Goal: Transaction & Acquisition: Purchase product/service

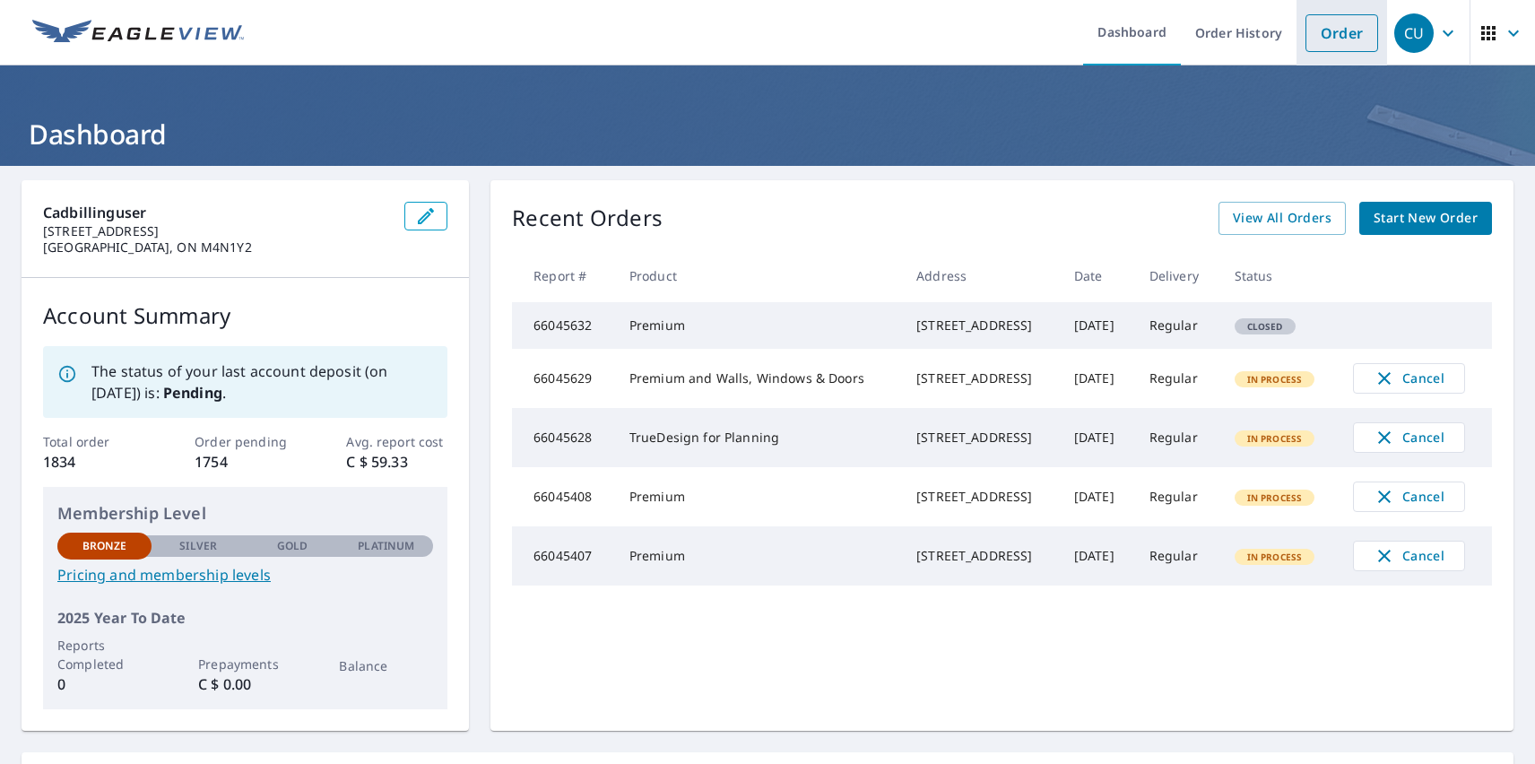
click at [1328, 32] on link "Order" at bounding box center [1341, 33] width 73 height 38
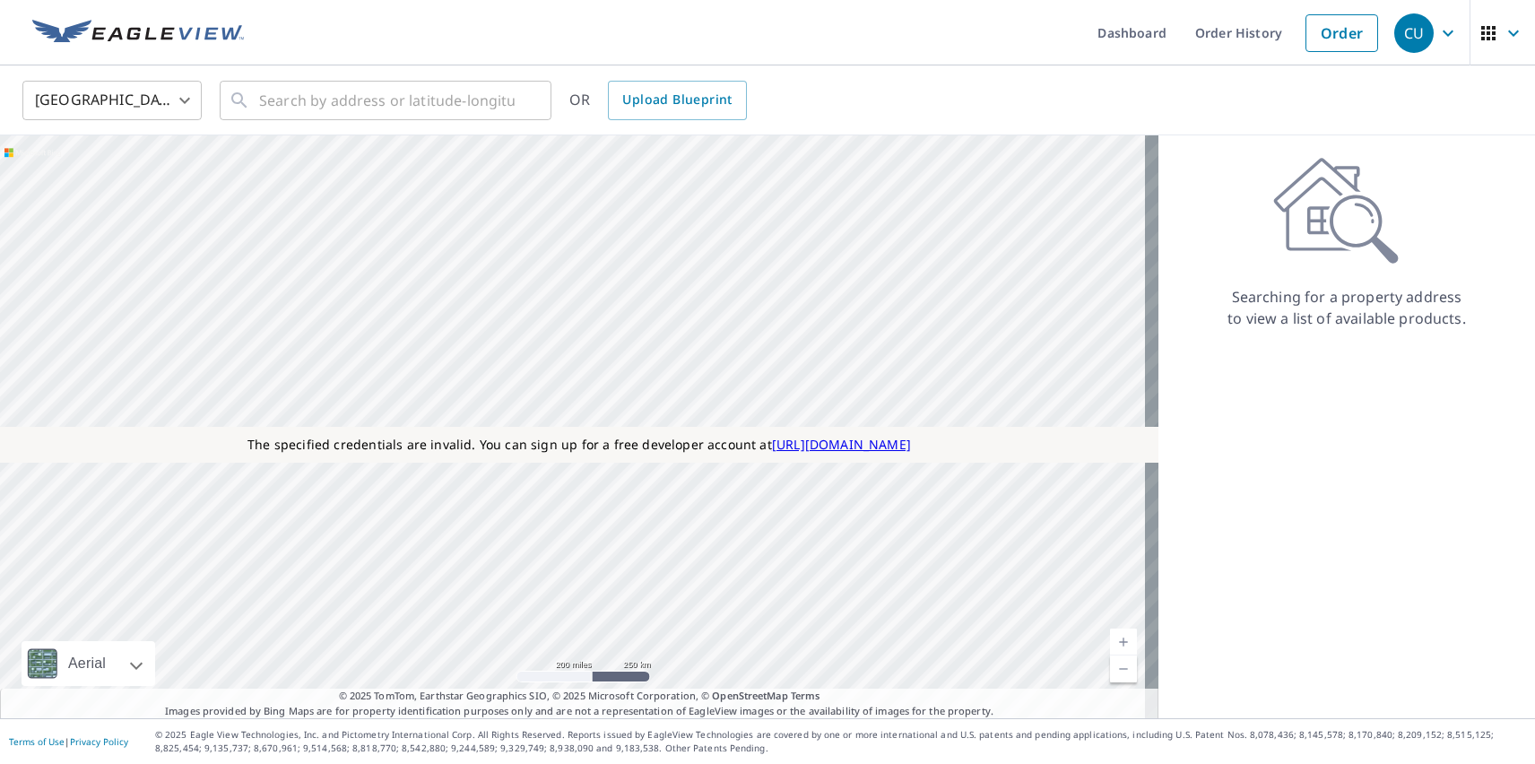
click at [112, 100] on body "CU CU Dashboard Order History Order CU [GEOGRAPHIC_DATA] [GEOGRAPHIC_DATA] ​ ​ …" at bounding box center [767, 382] width 1535 height 764
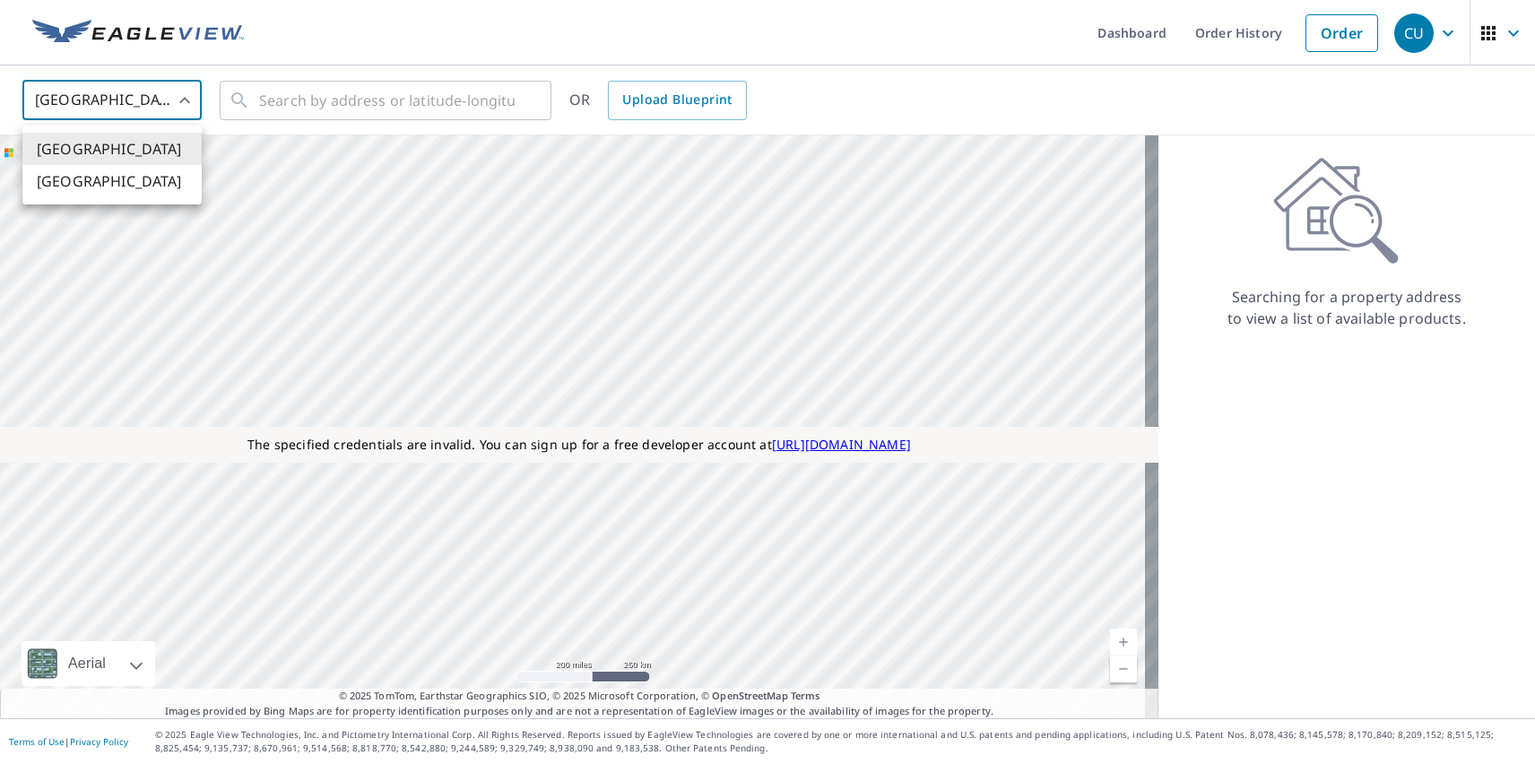
click at [112, 181] on li "[GEOGRAPHIC_DATA]" at bounding box center [111, 181] width 179 height 32
type input "CA"
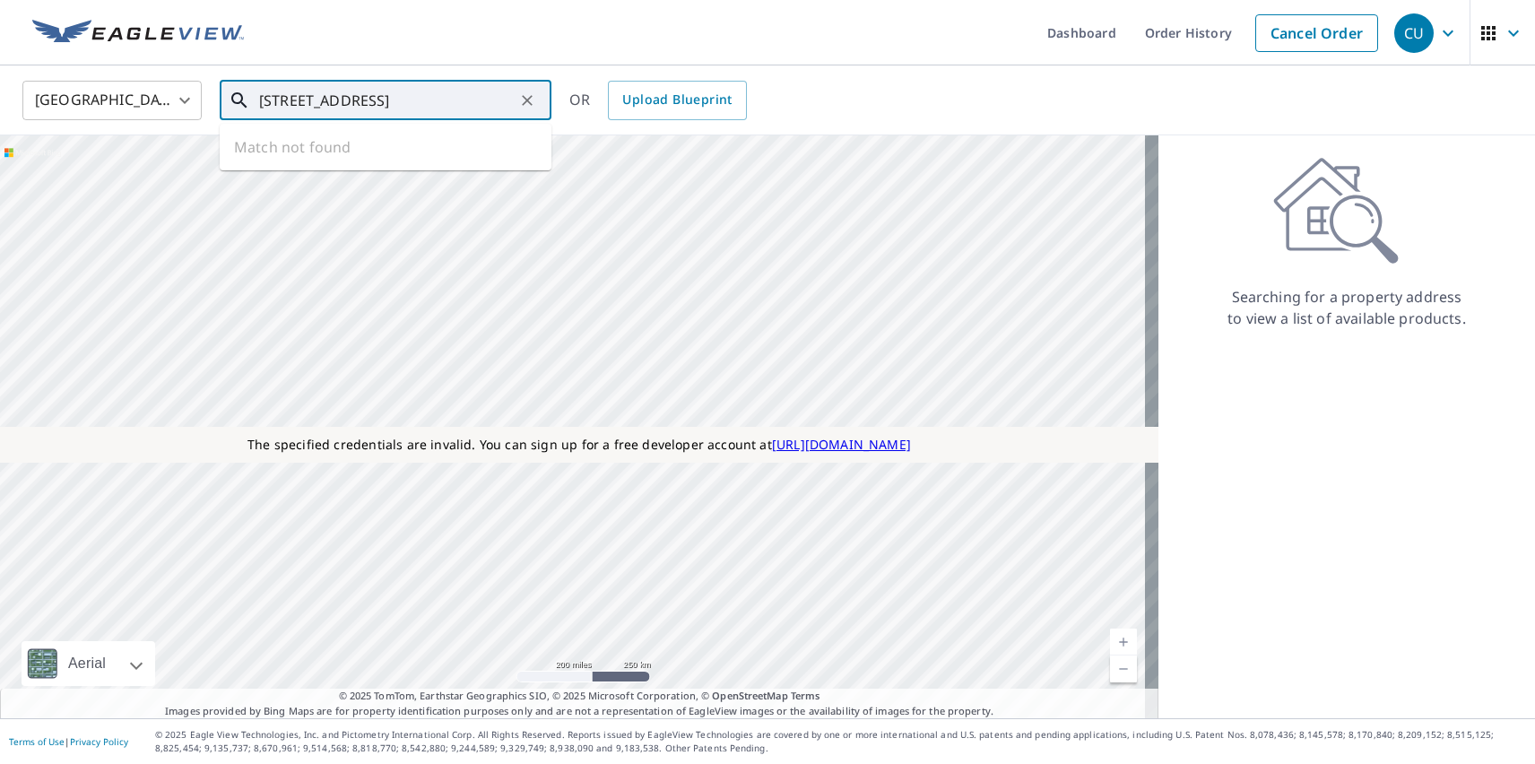
type input "[STREET_ADDRESS]"
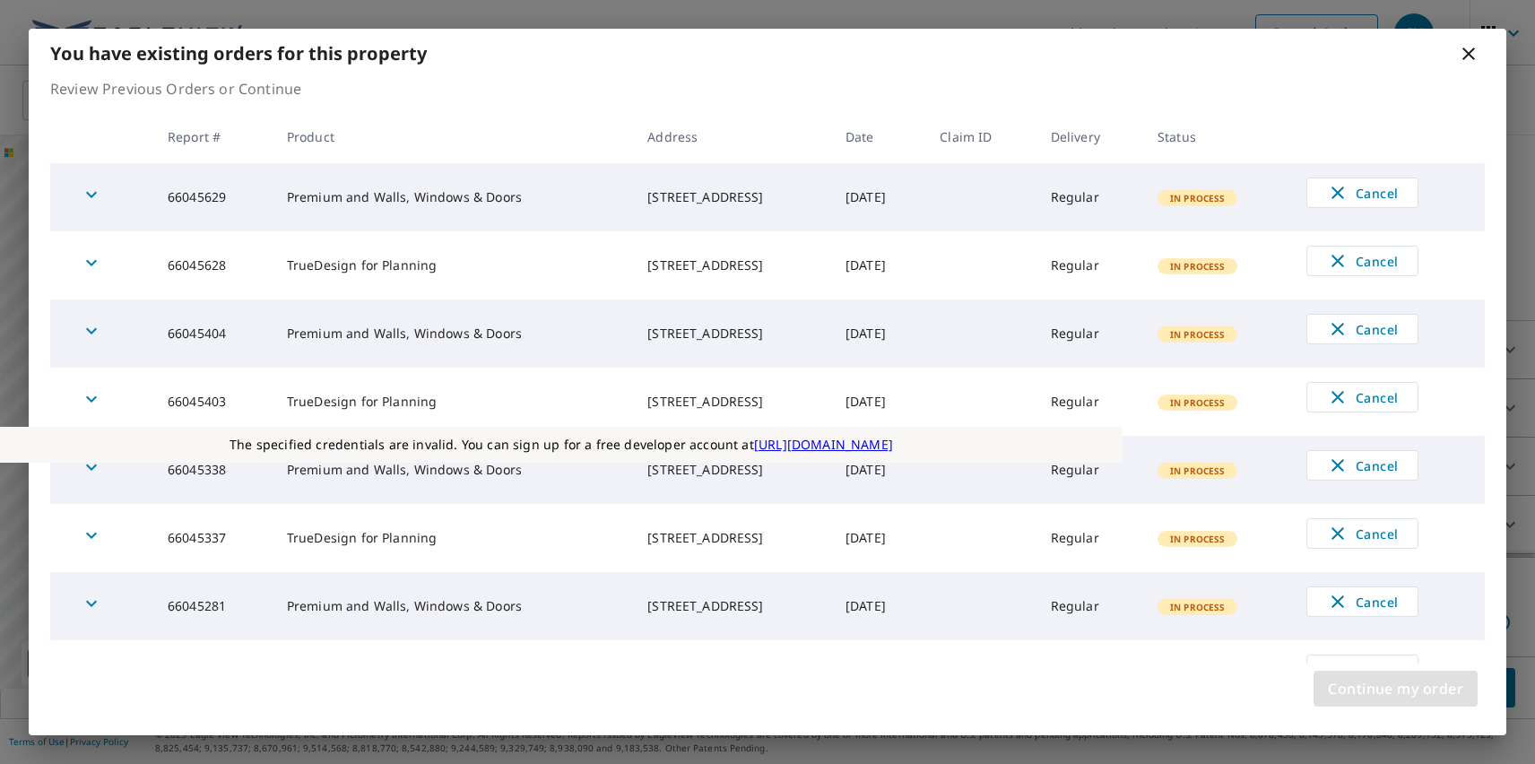
click at [1395, 689] on span "Continue my order" at bounding box center [1395, 688] width 135 height 25
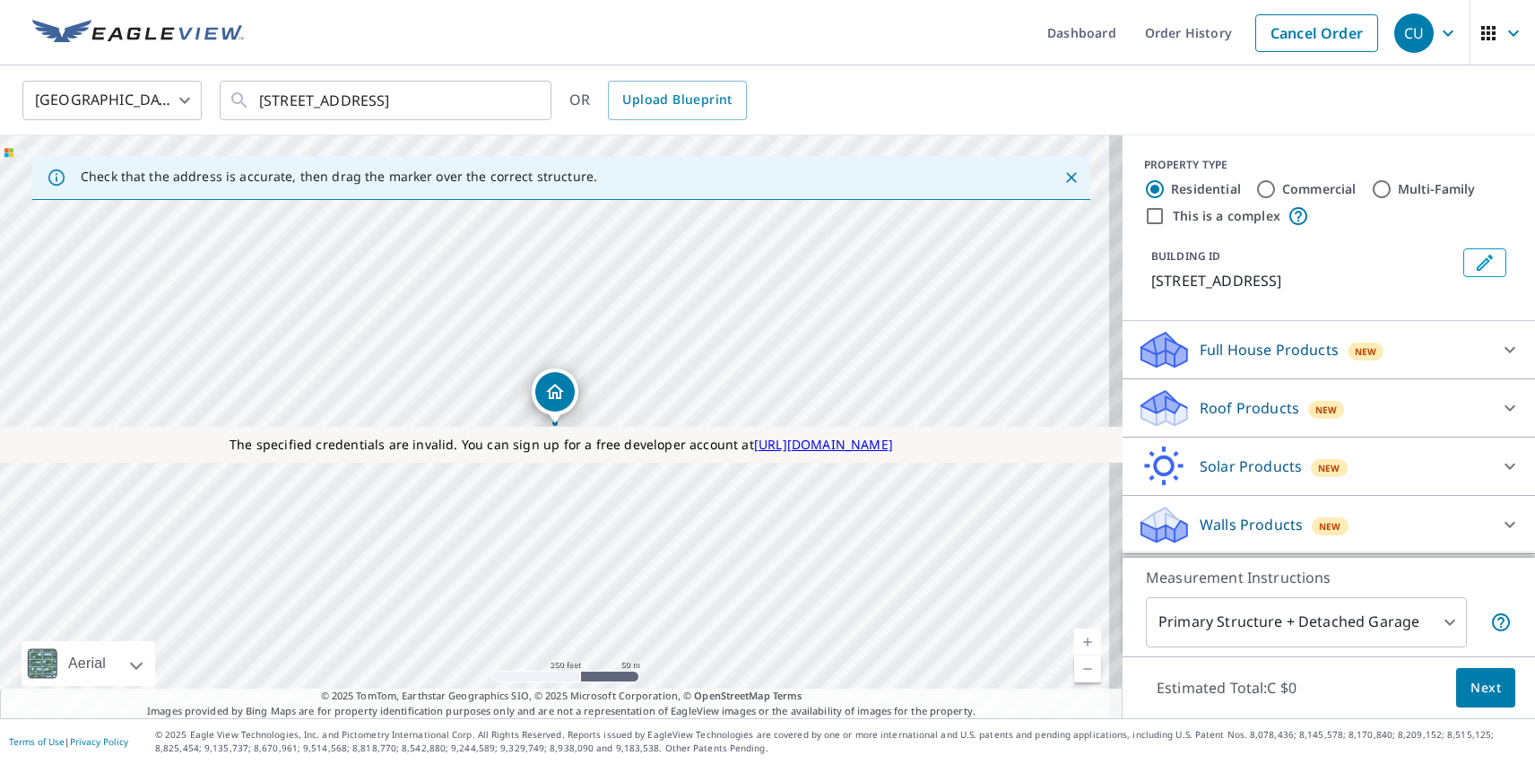
click at [1235, 466] on p "Solar Products" at bounding box center [1251, 466] width 102 height 22
click at [1233, 654] on p "TrueDesign for Planning" at bounding box center [1248, 665] width 169 height 22
click at [1164, 654] on input "TrueDesign for Planning C $145" at bounding box center [1150, 665] width 27 height 22
checkbox input "true"
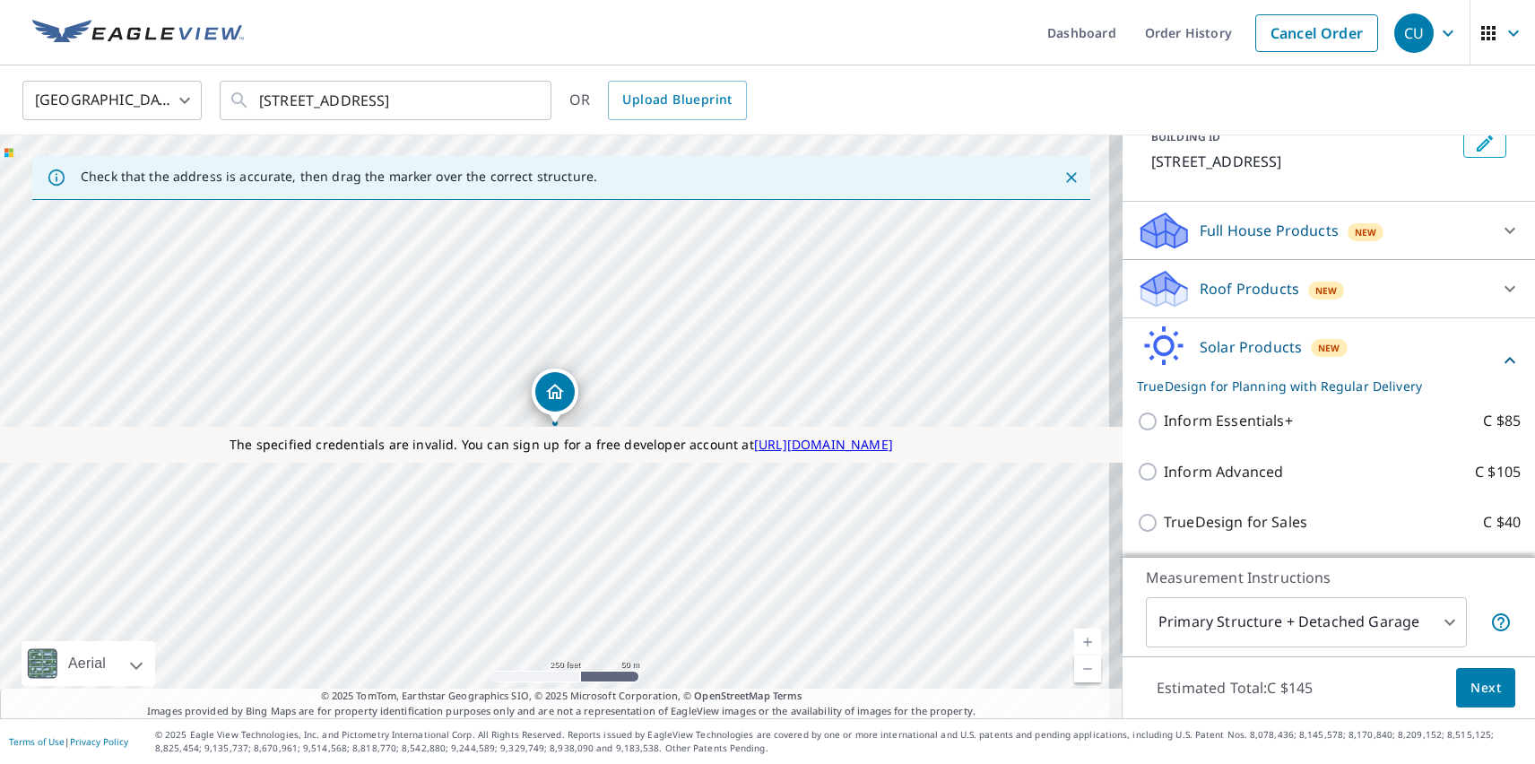
click at [1472, 687] on span "Next" at bounding box center [1485, 688] width 30 height 22
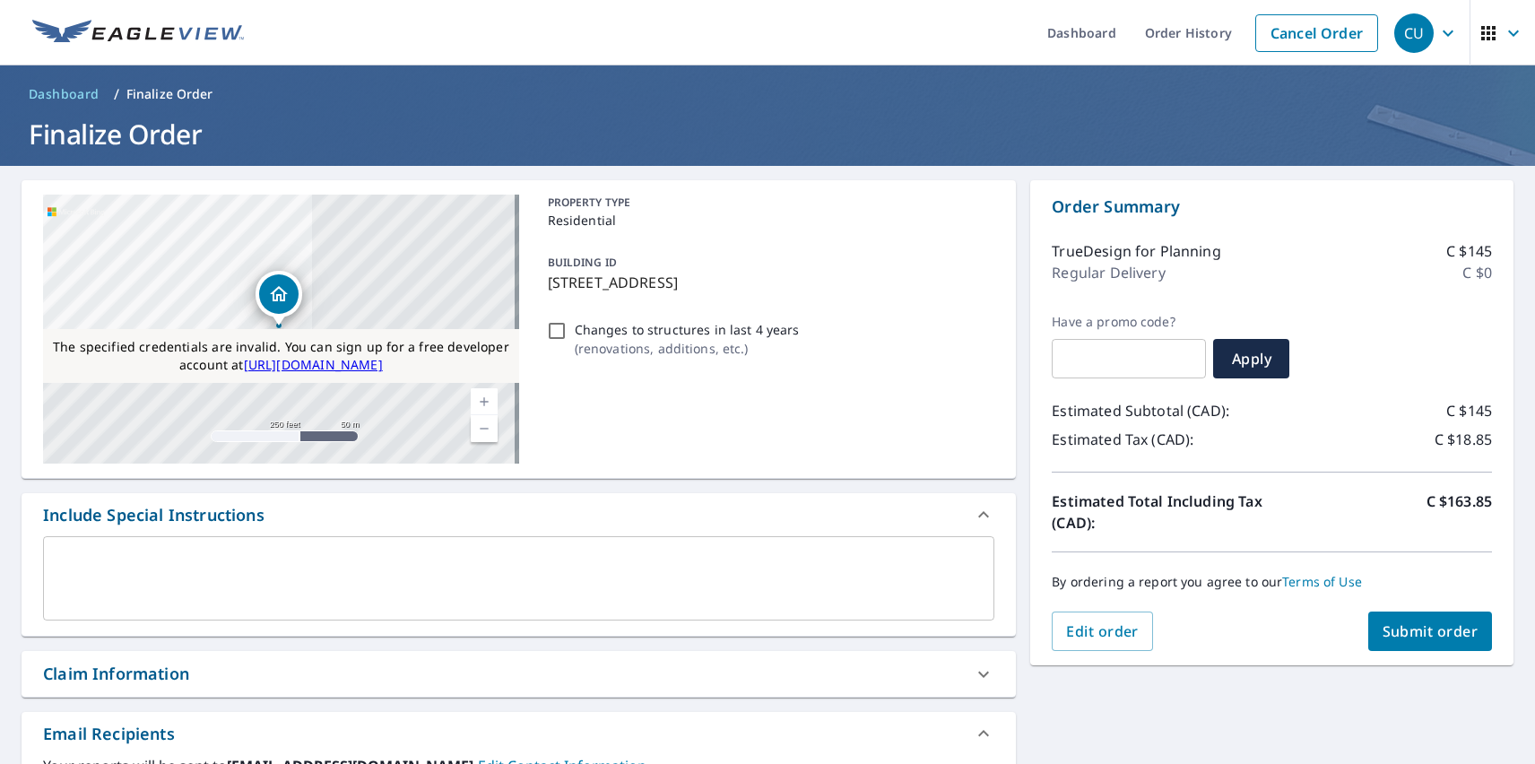
click at [1416, 631] on span "Submit order" at bounding box center [1431, 631] width 96 height 20
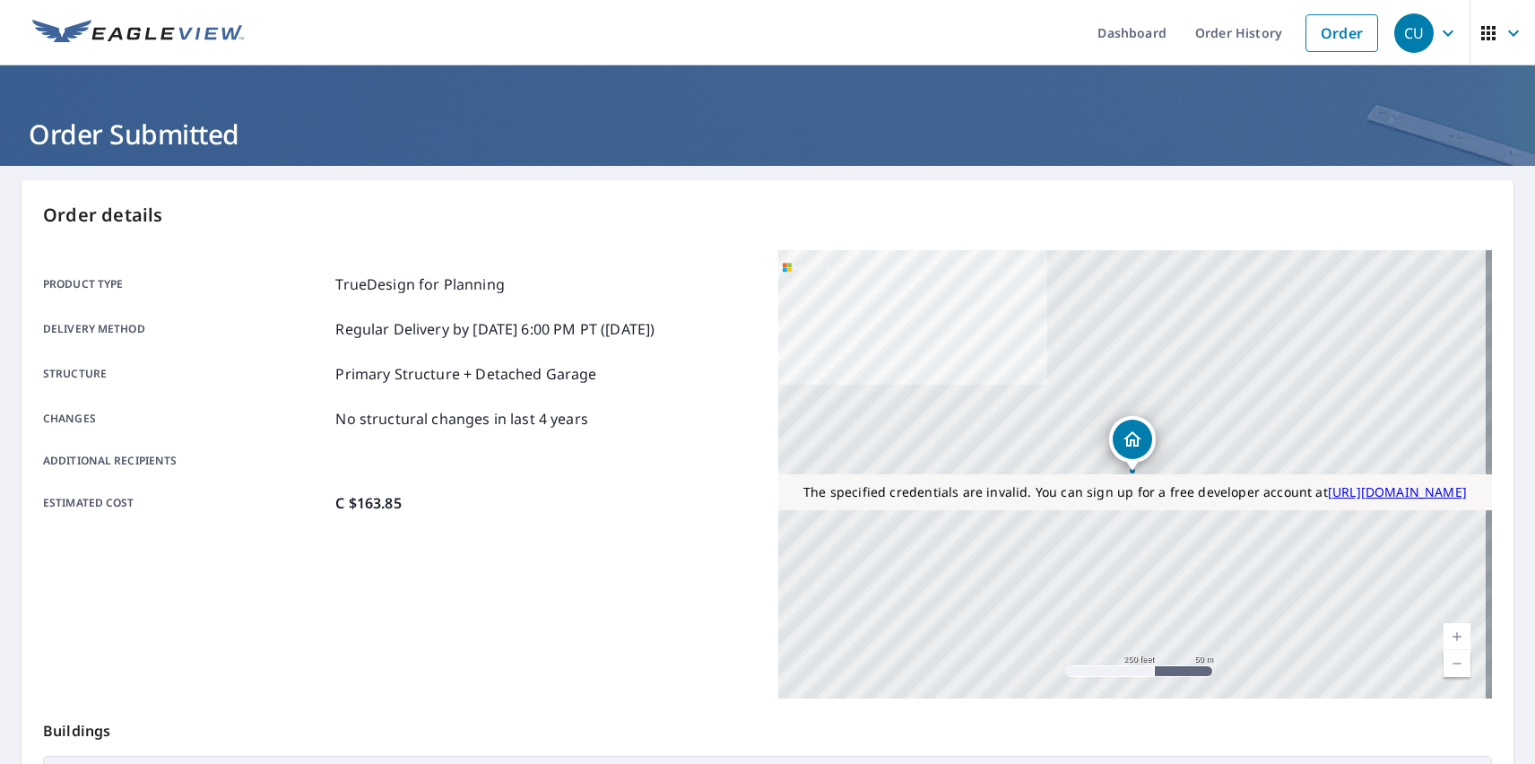
click at [1400, 32] on div "CU" at bounding box center [1413, 32] width 39 height 39
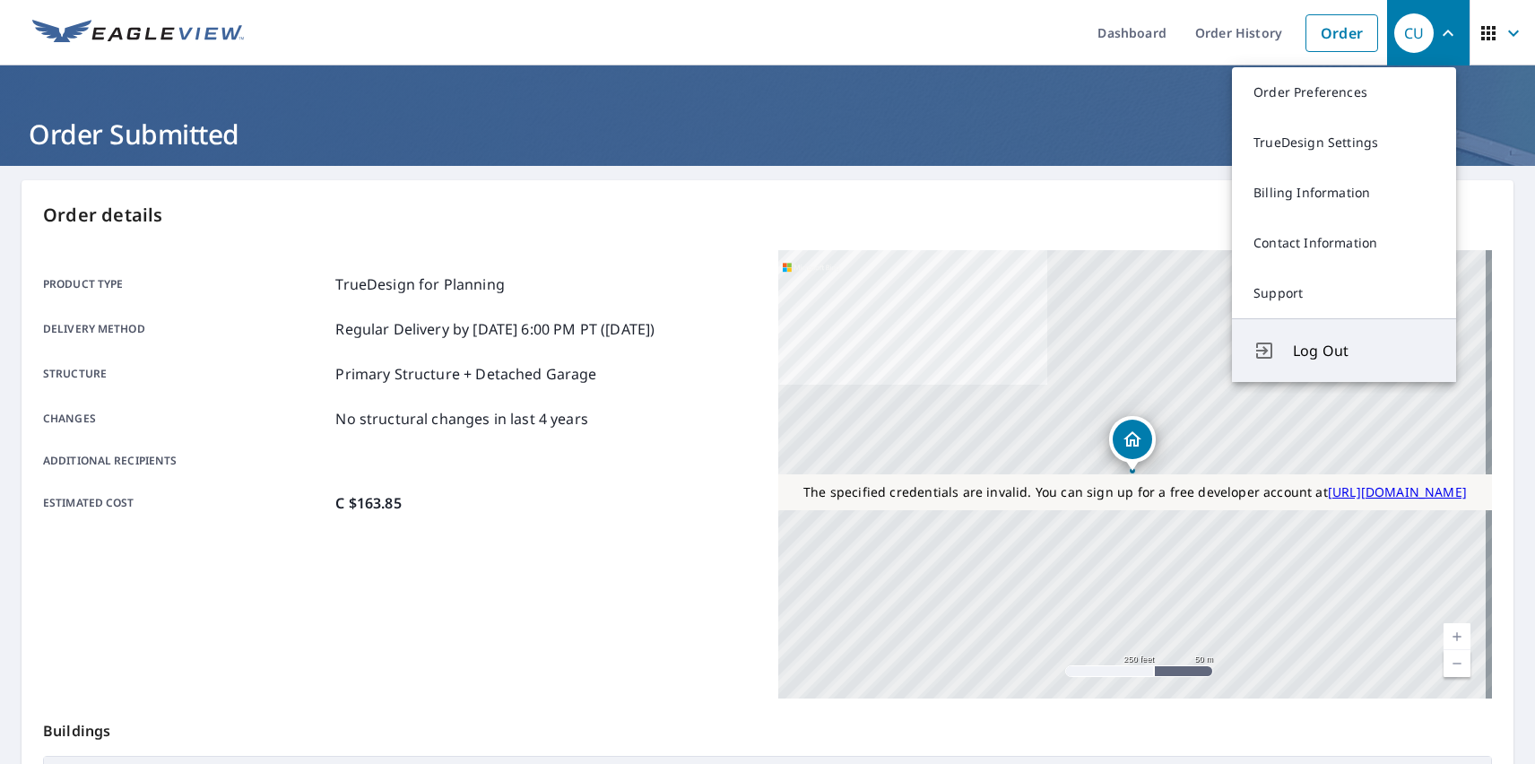
click at [1364, 351] on span "Log Out" at bounding box center [1364, 351] width 142 height 22
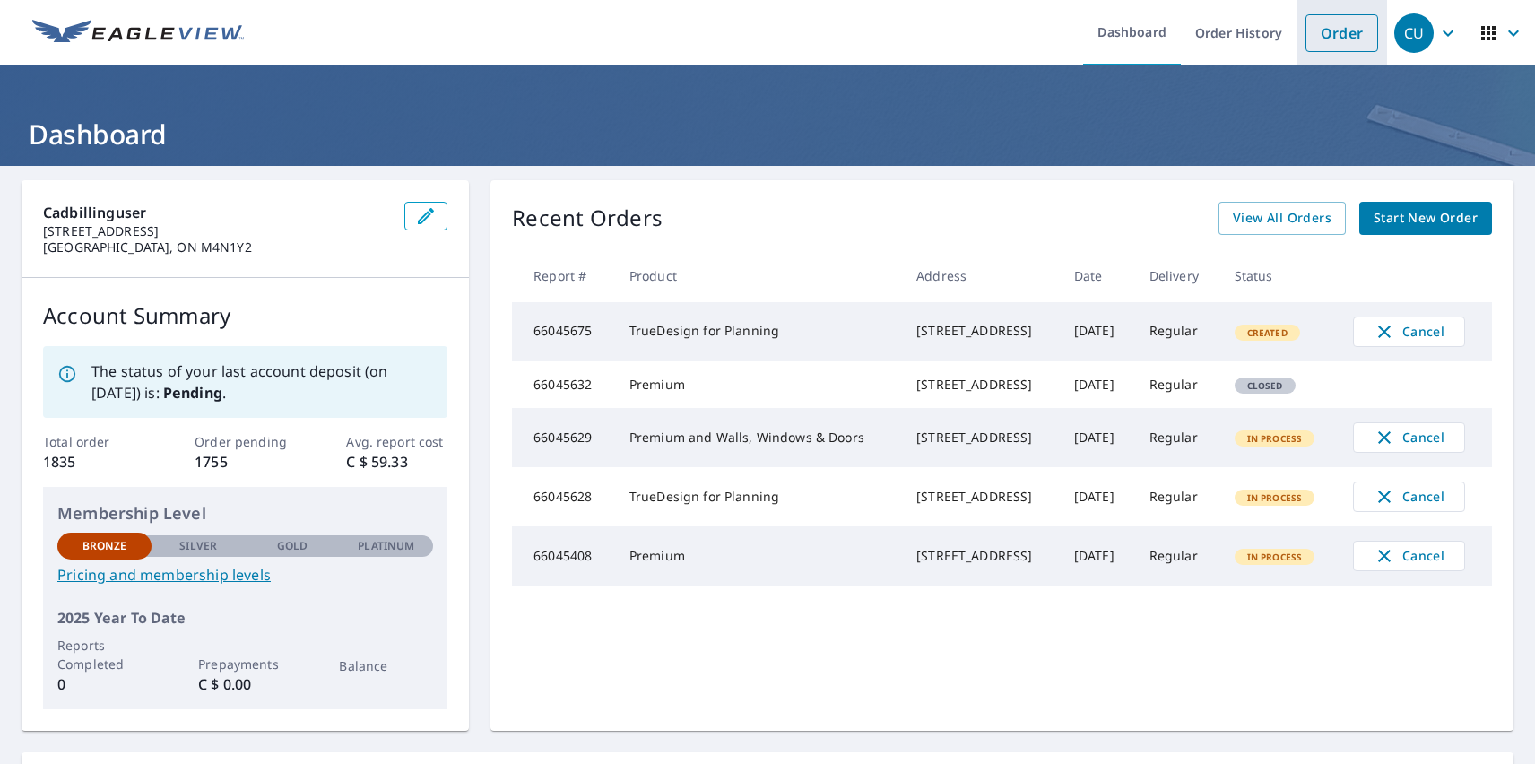
click at [1328, 32] on link "Order" at bounding box center [1341, 33] width 73 height 38
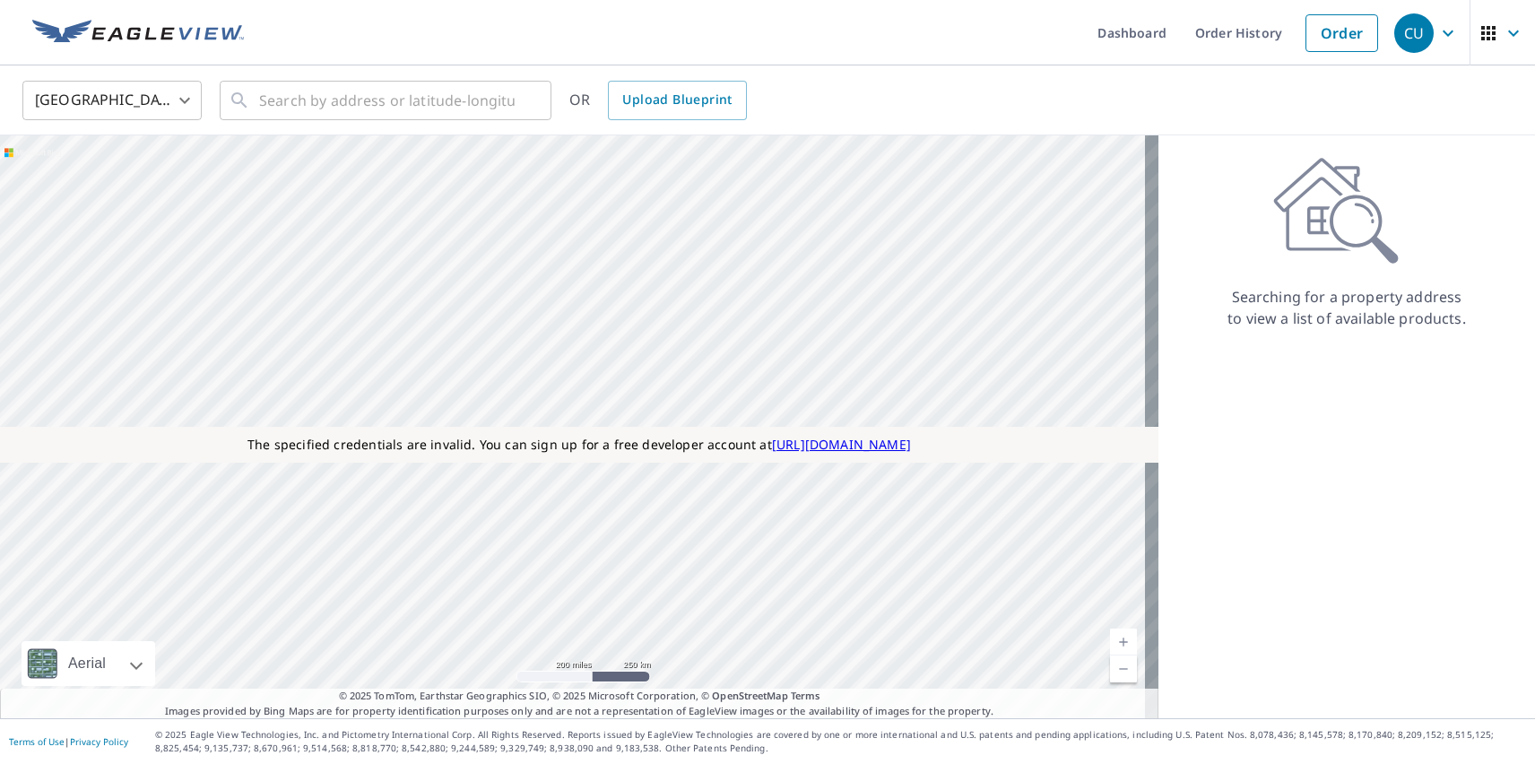
click at [112, 100] on body "CU CU Dashboard Order History Order CU [GEOGRAPHIC_DATA] [GEOGRAPHIC_DATA] ​ ​ …" at bounding box center [767, 382] width 1535 height 764
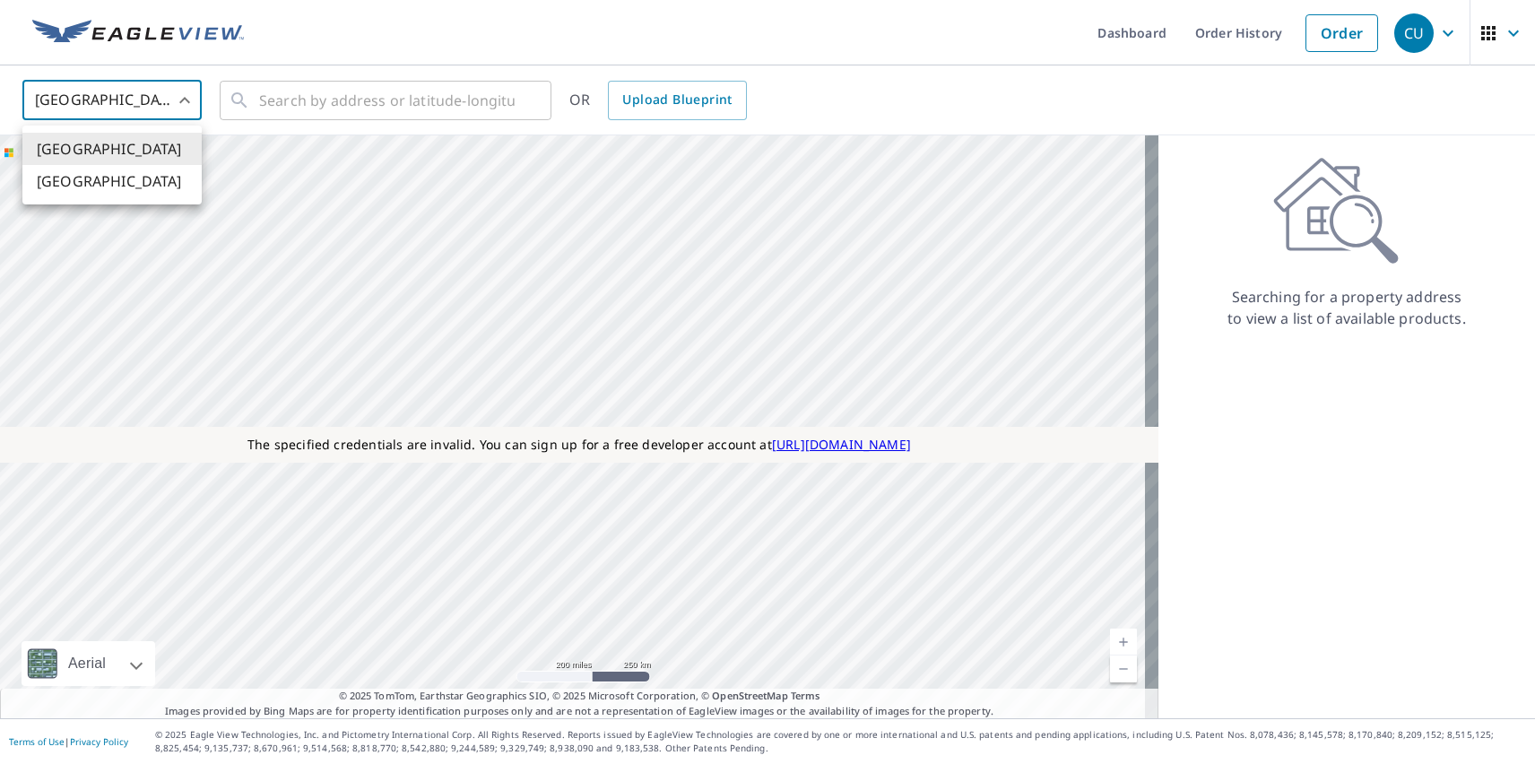
click at [112, 181] on li "[GEOGRAPHIC_DATA]" at bounding box center [111, 181] width 179 height 32
type input "CA"
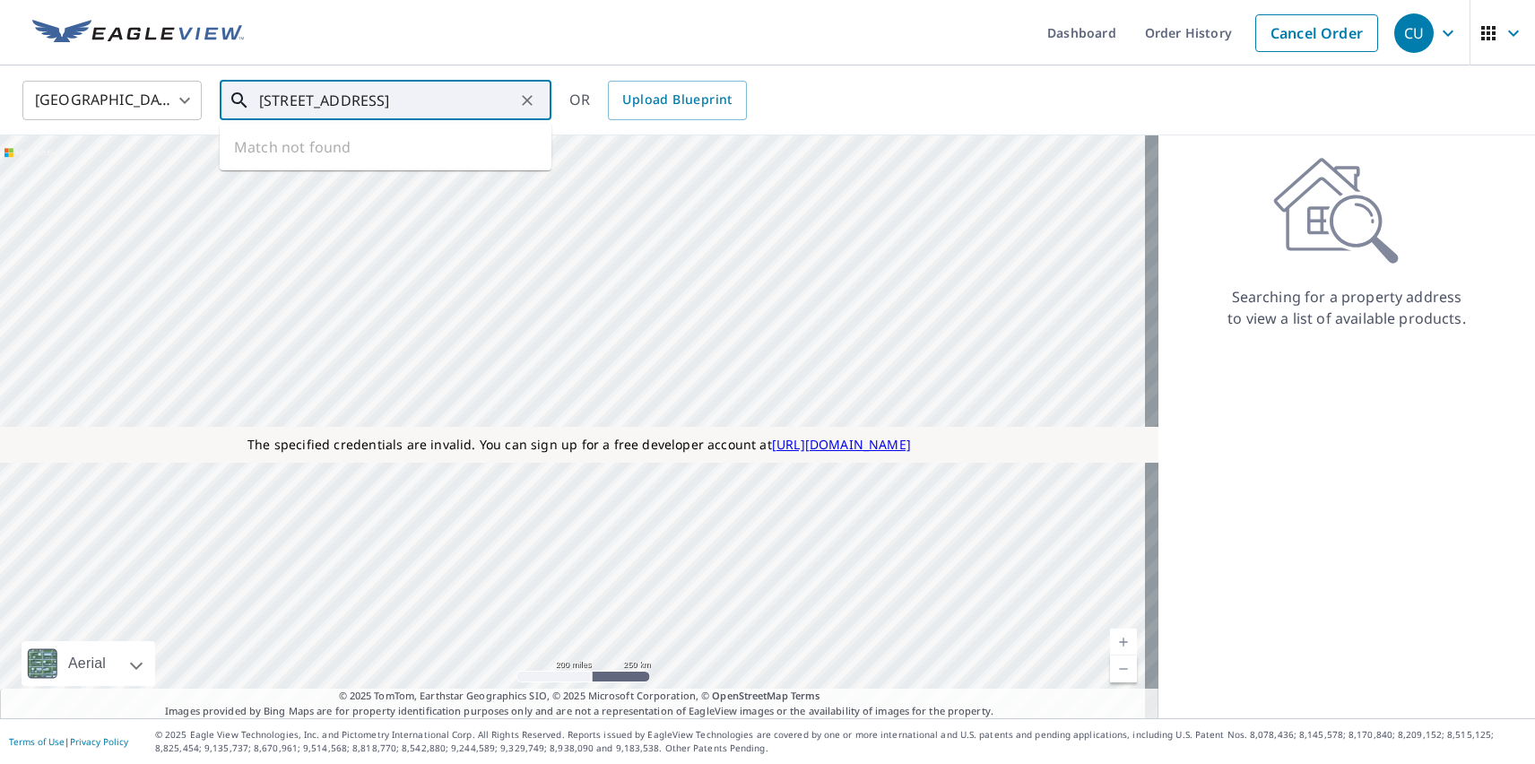
type input "[STREET_ADDRESS]"
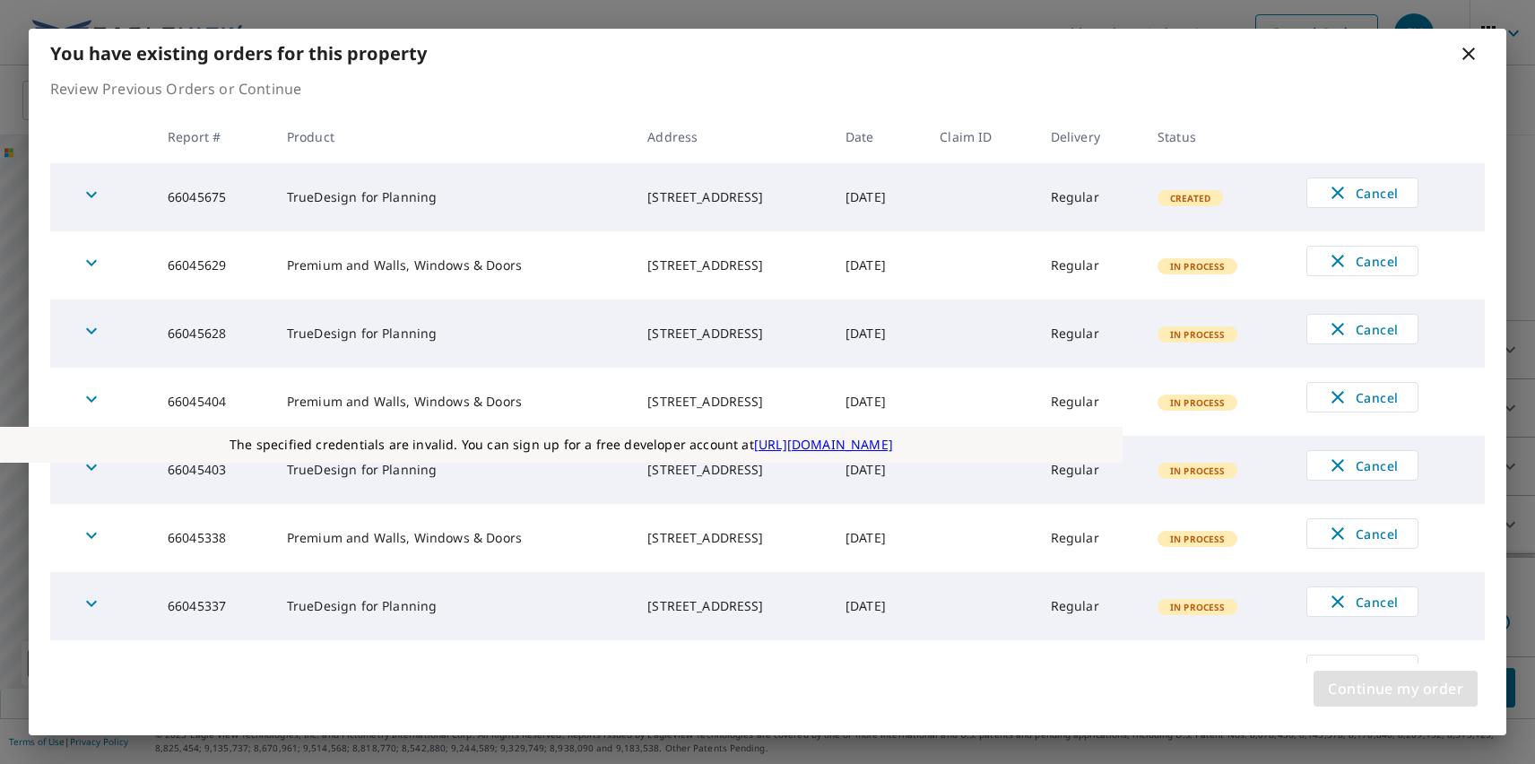
click at [1395, 689] on span "Continue my order" at bounding box center [1395, 688] width 135 height 25
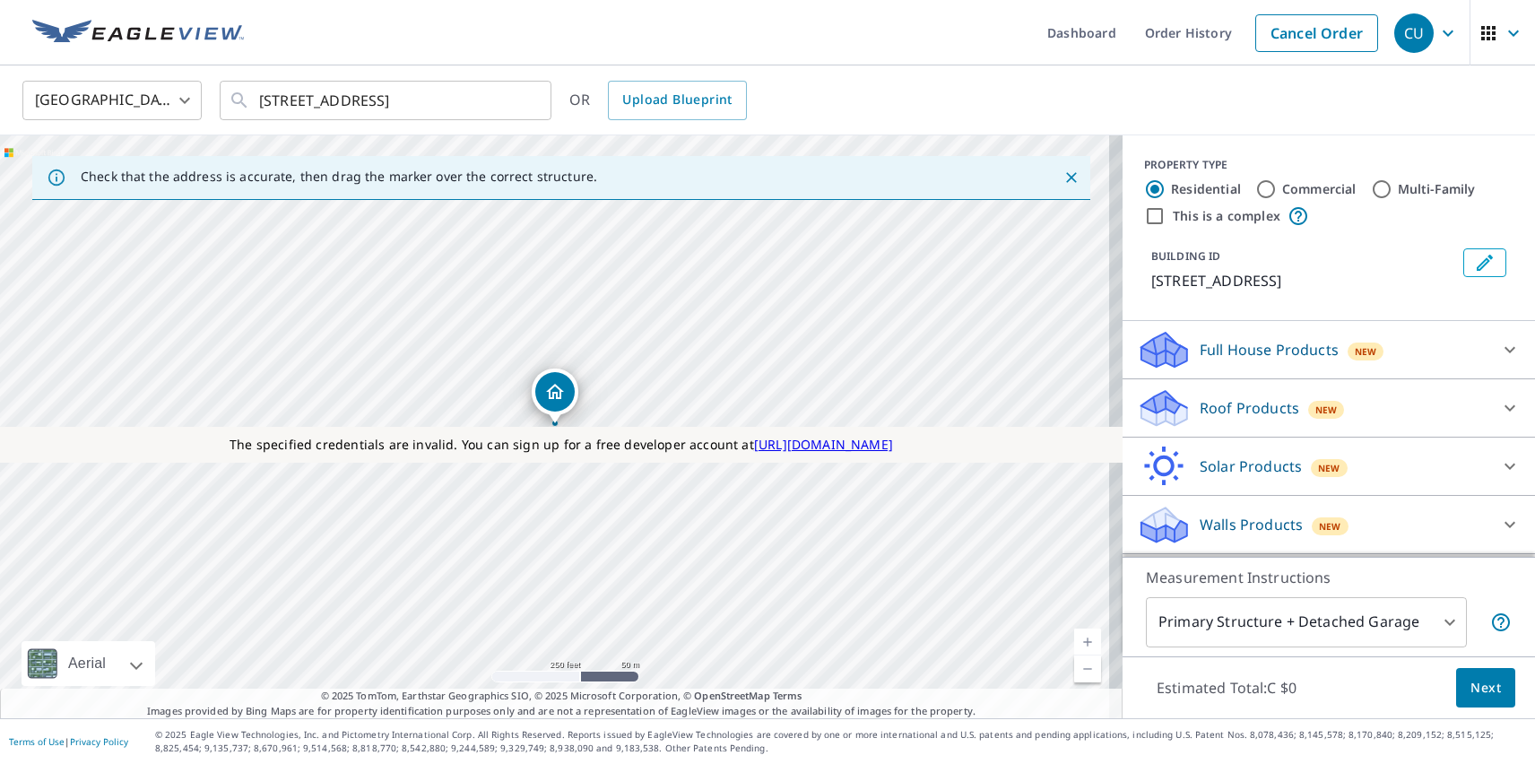
click at [1234, 408] on p "Roof Products" at bounding box center [1250, 408] width 100 height 22
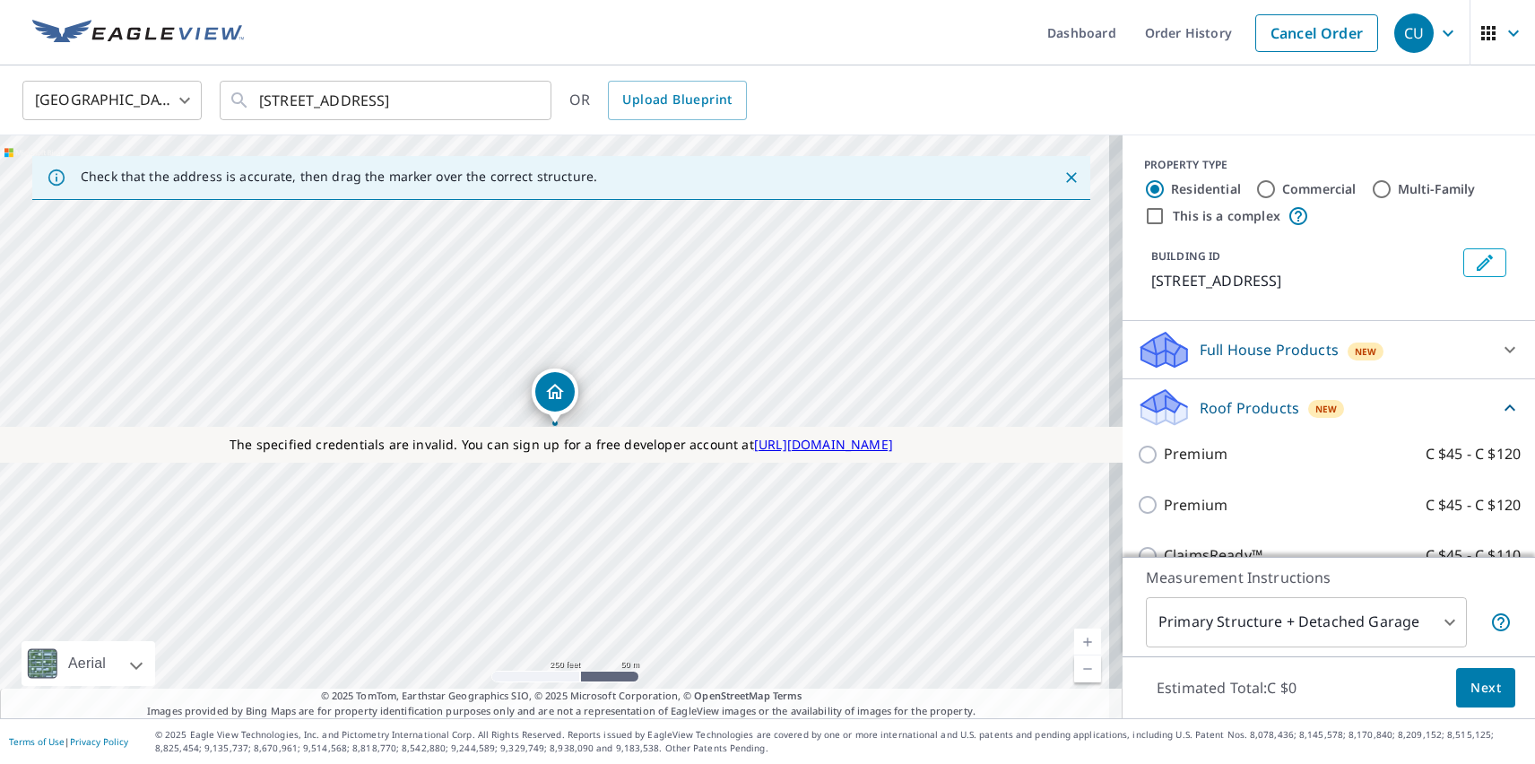
click at [1181, 505] on p "Premium" at bounding box center [1196, 505] width 64 height 22
click at [1164, 505] on input "Premium C $45 - C $120" at bounding box center [1150, 505] width 27 height 22
checkbox input "true"
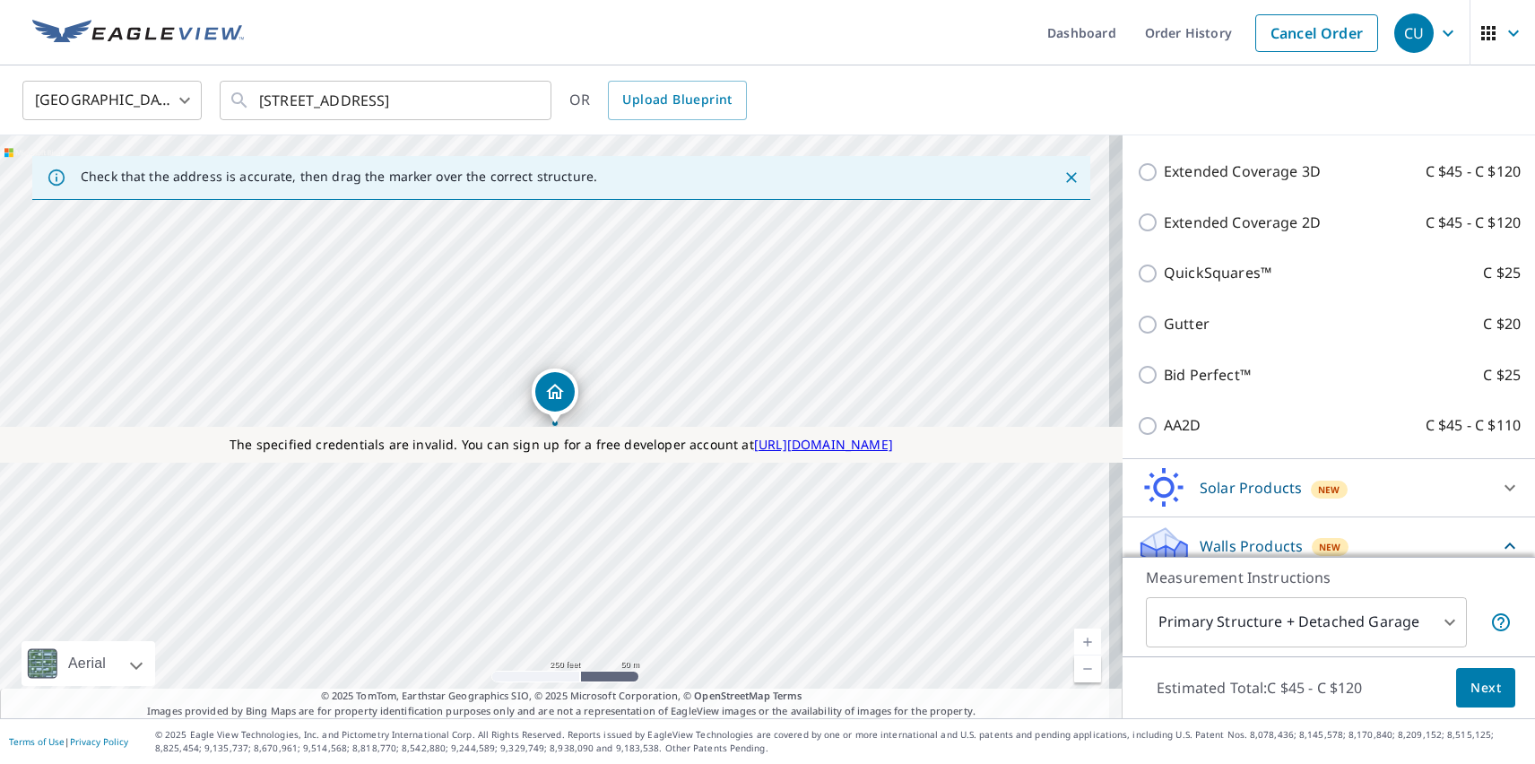
click at [1233, 683] on p "Walls, Windows & Doors" at bounding box center [1248, 694] width 169 height 22
click at [1164, 683] on input "Walls, Windows & Doors C $105" at bounding box center [1150, 694] width 27 height 22
checkbox input "true"
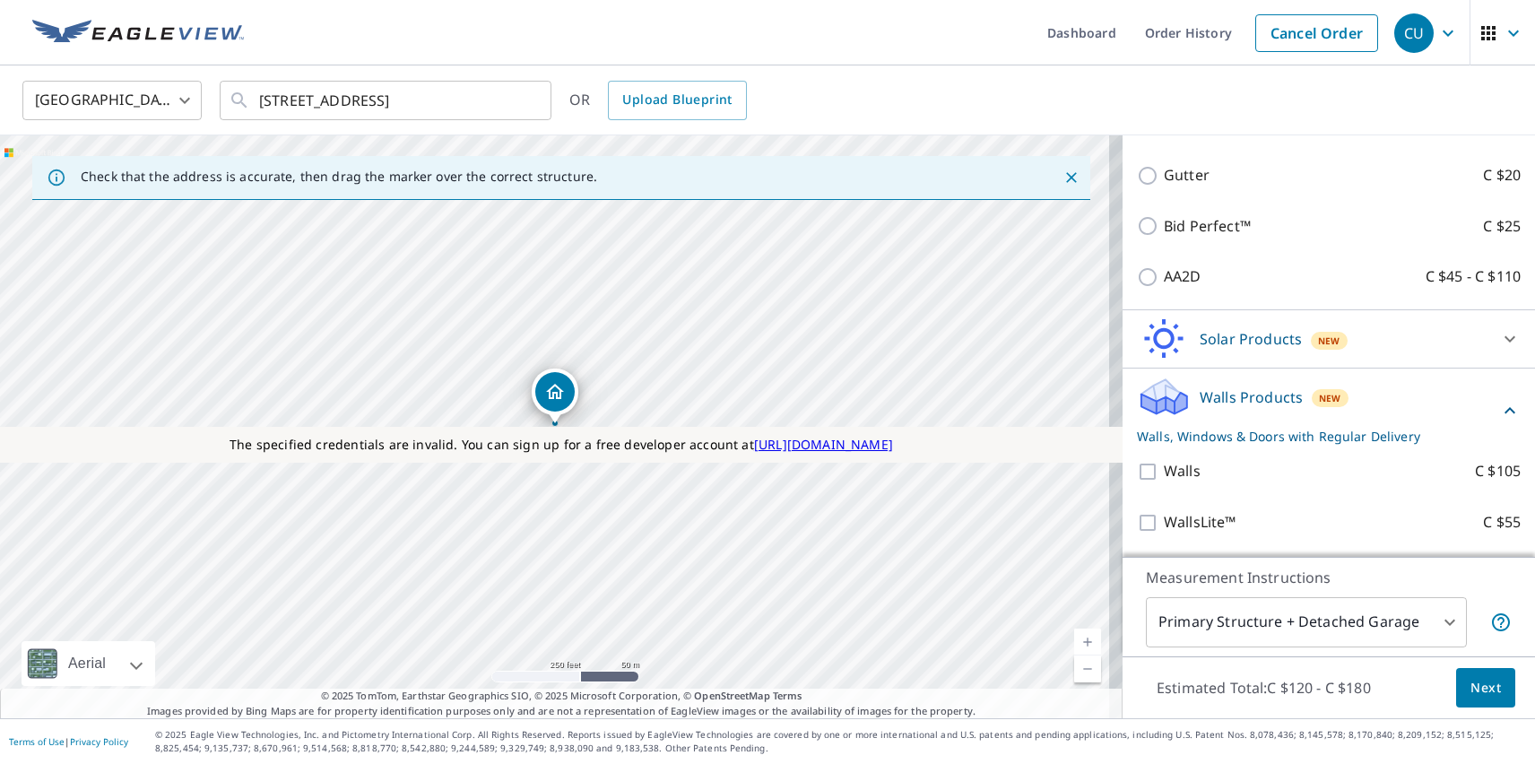
click at [1472, 687] on span "Next" at bounding box center [1485, 688] width 30 height 22
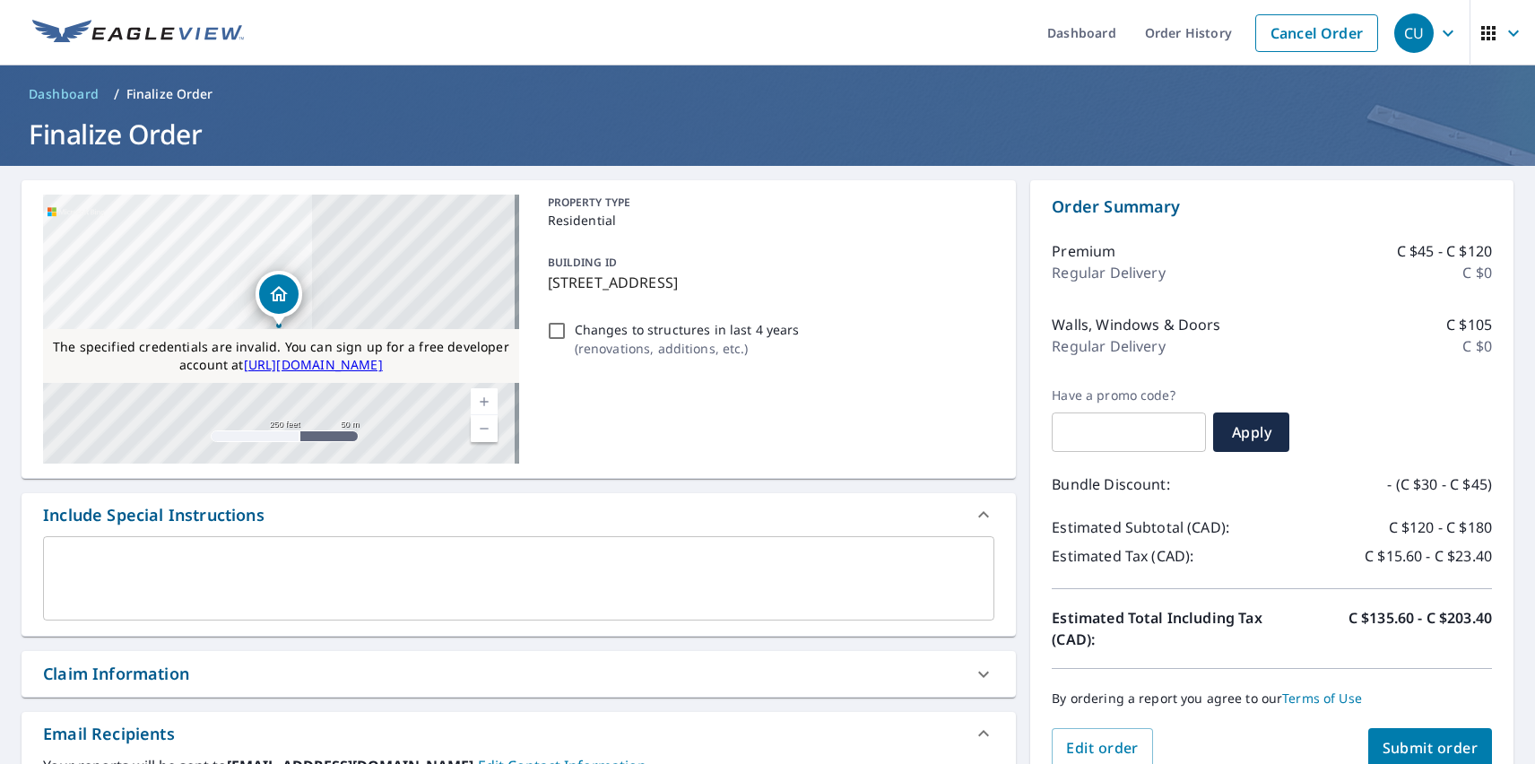
click at [1416, 746] on span "Submit order" at bounding box center [1431, 748] width 96 height 20
click at [1400, 32] on div "CU" at bounding box center [1413, 32] width 39 height 39
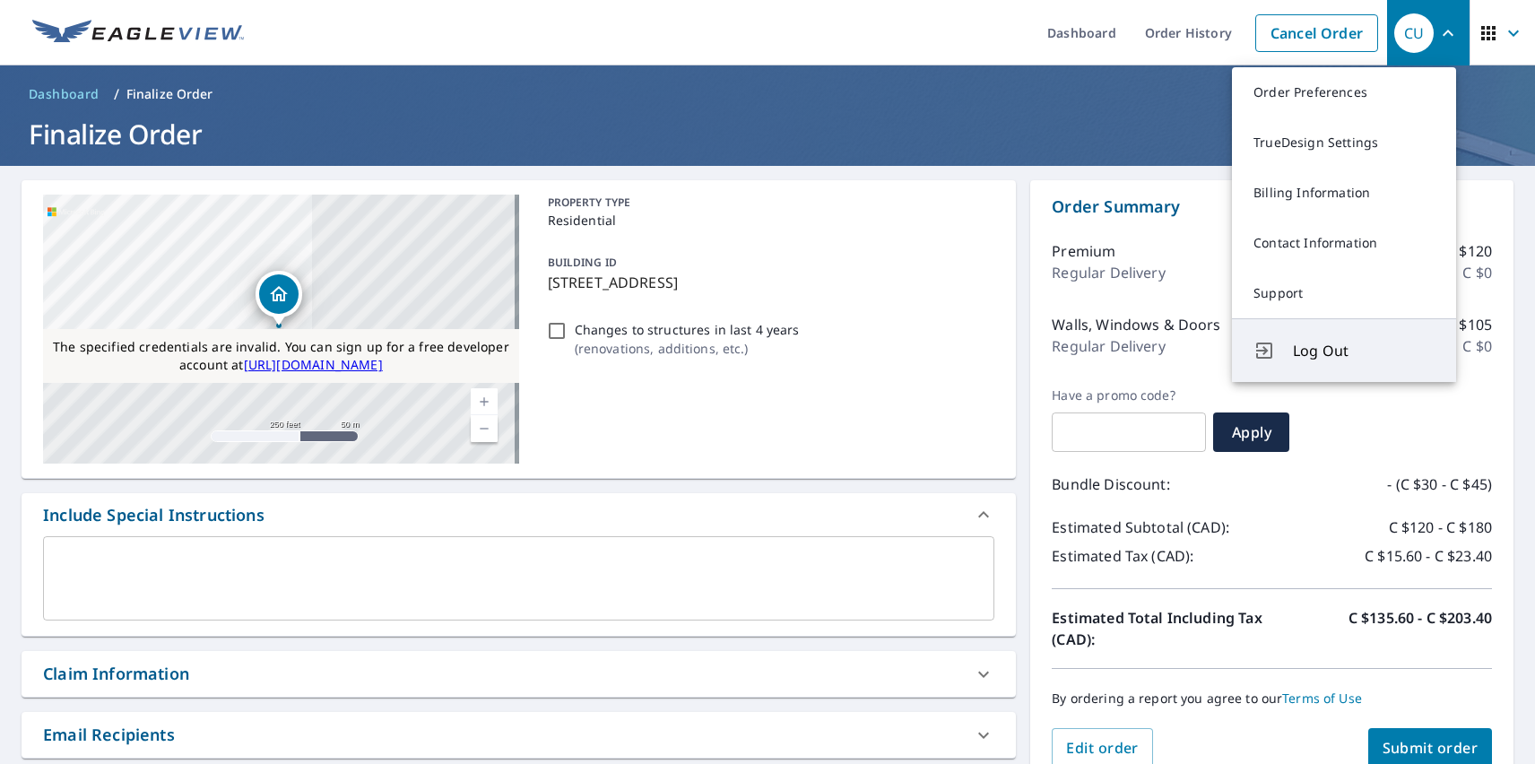
click at [1364, 351] on span "Log Out" at bounding box center [1364, 351] width 142 height 22
